Goal: Information Seeking & Learning: Learn about a topic

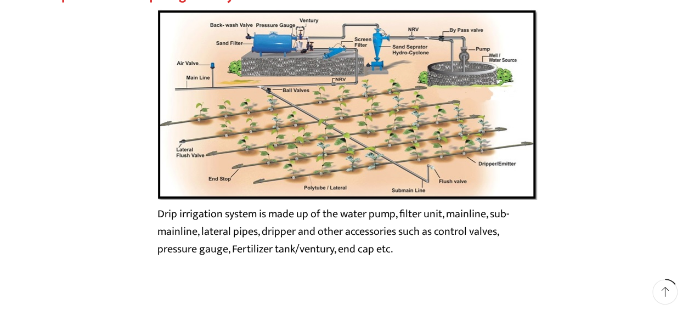
scroll to position [1962, 0]
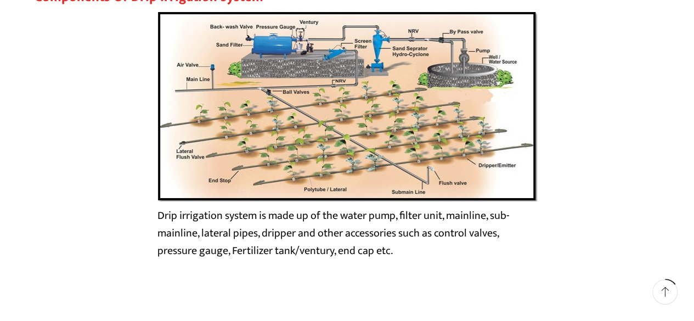
click at [304, 84] on img at bounding box center [347, 106] width 380 height 190
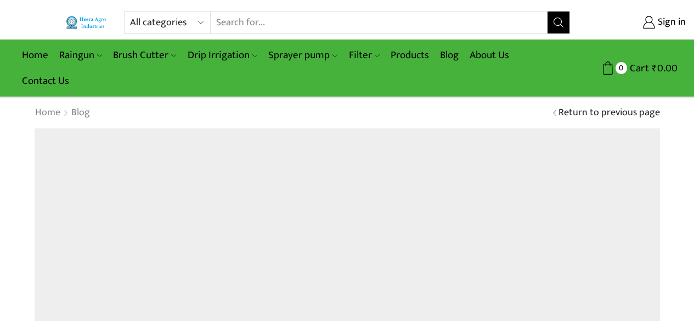
scroll to position [2260, 0]
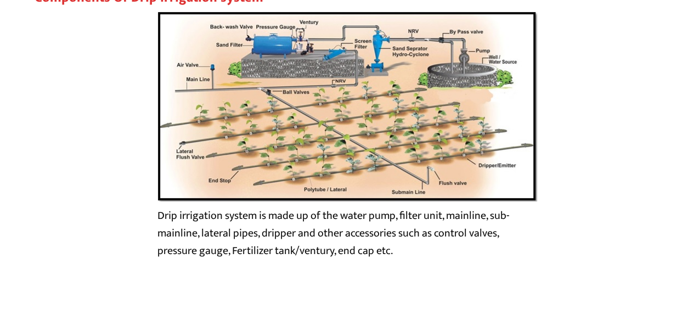
click at [297, 117] on img at bounding box center [347, 106] width 380 height 190
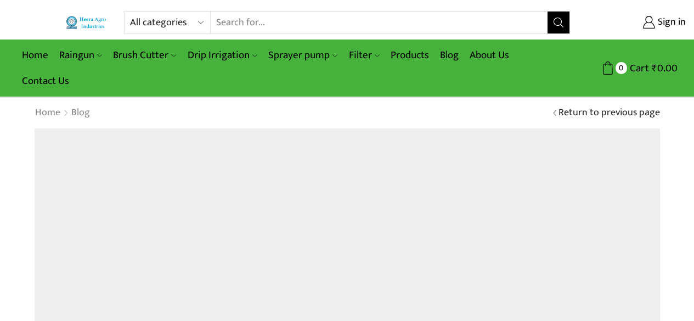
scroll to position [2260, 0]
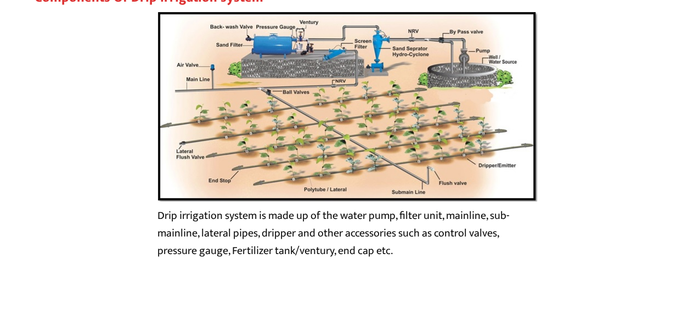
click at [261, 55] on img at bounding box center [347, 106] width 380 height 190
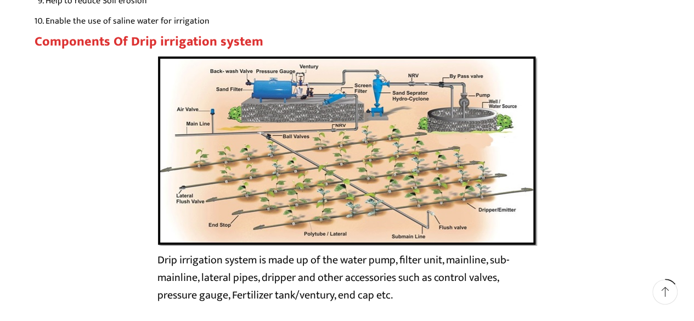
scroll to position [1917, 0]
click at [327, 159] on img at bounding box center [347, 151] width 380 height 190
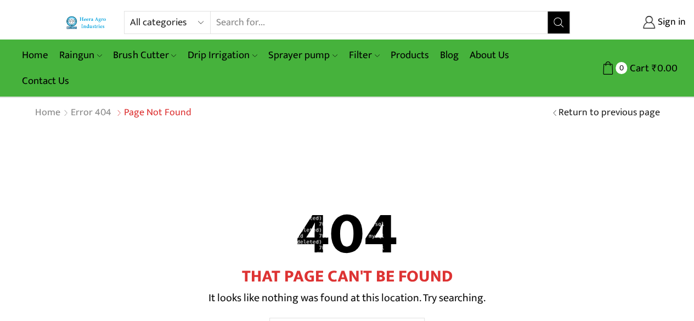
drag, startPoint x: 0, startPoint y: 0, endPoint x: 313, endPoint y: 200, distance: 371.6
click at [313, 204] on h2 "404" at bounding box center [348, 235] width 626 height 63
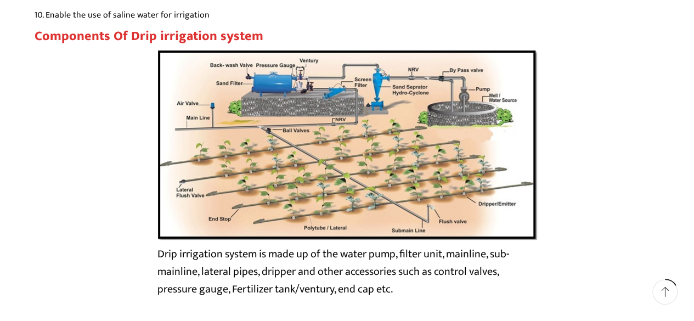
scroll to position [2222, 0]
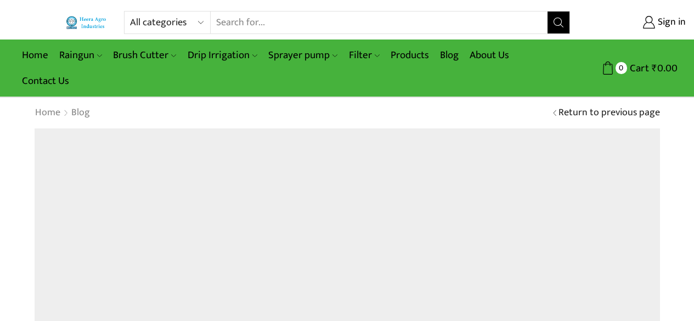
scroll to position [2222, 0]
